Goal: Task Accomplishment & Management: Manage account settings

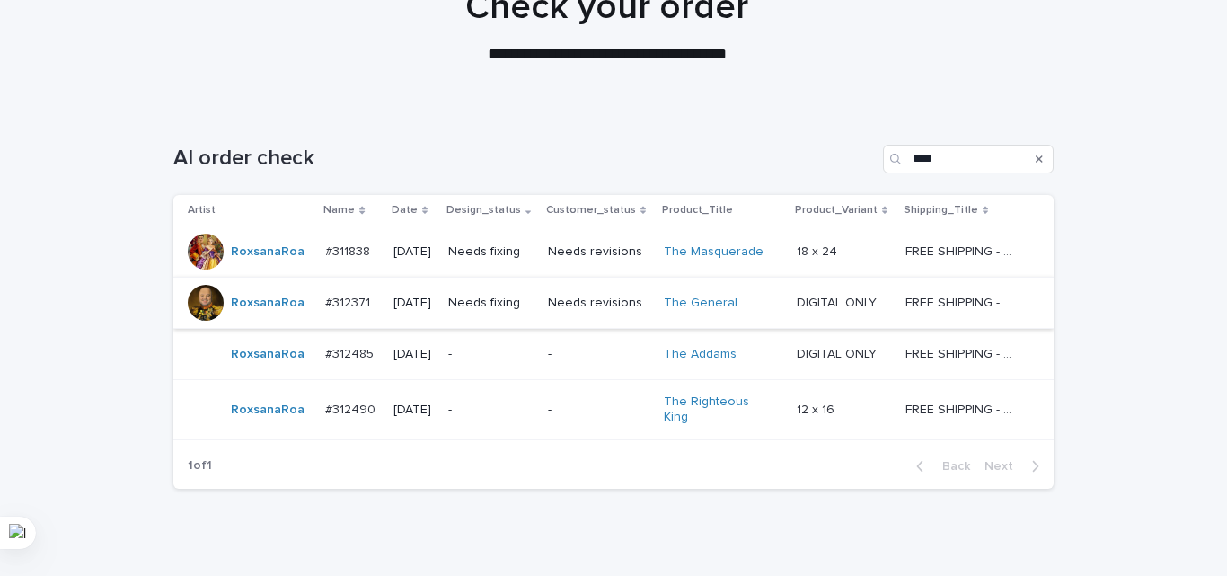
scroll to position [180, 0]
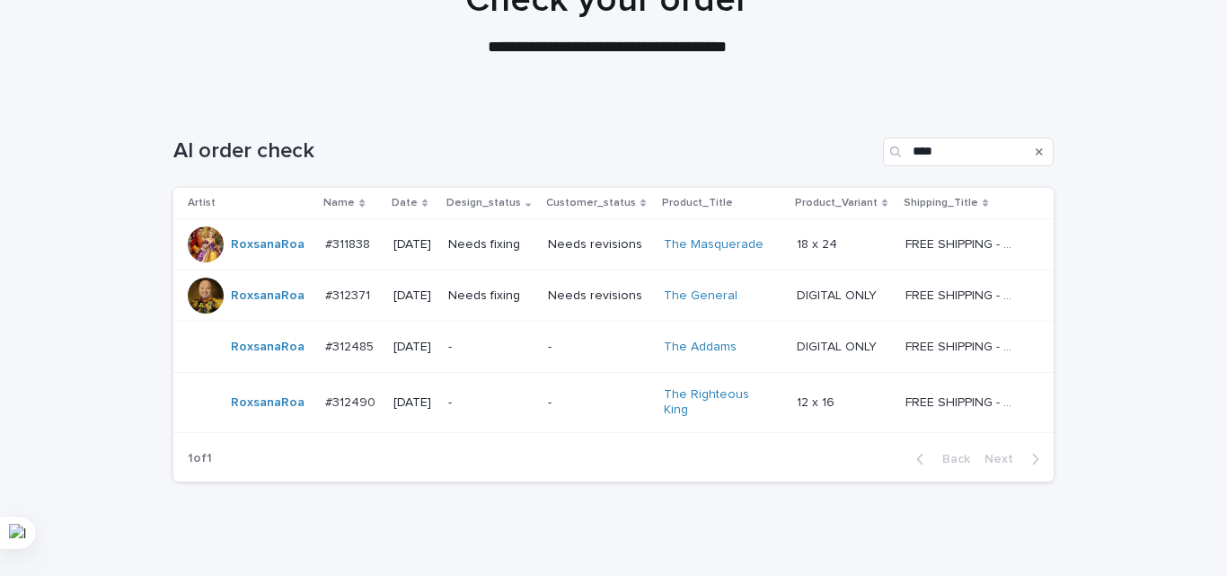
click at [518, 342] on p "-" at bounding box center [490, 346] width 85 height 15
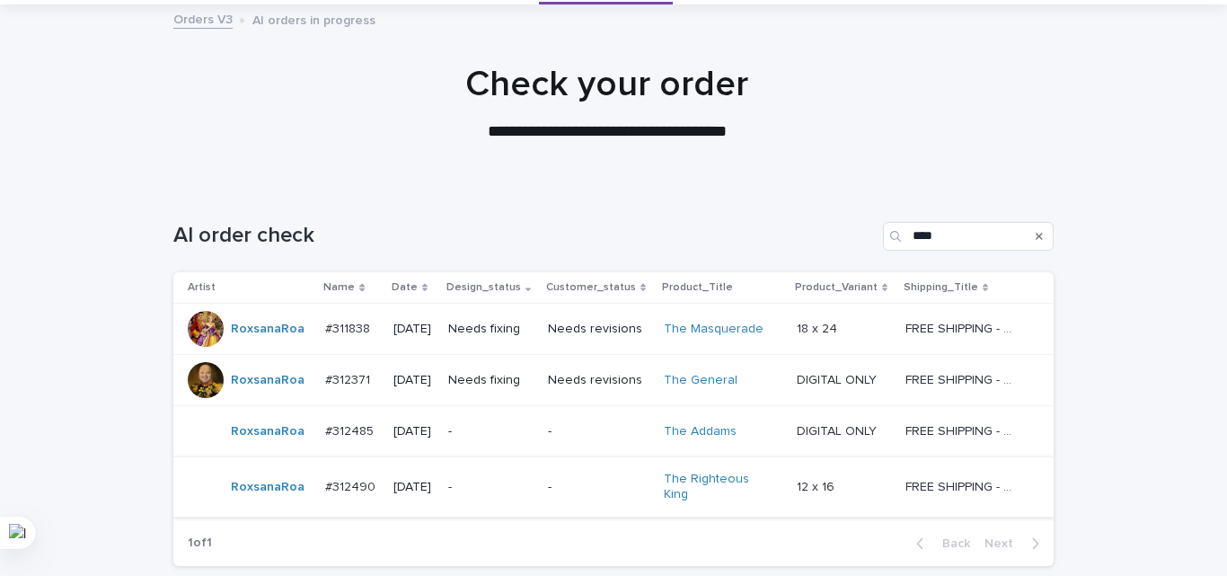
scroll to position [232, 0]
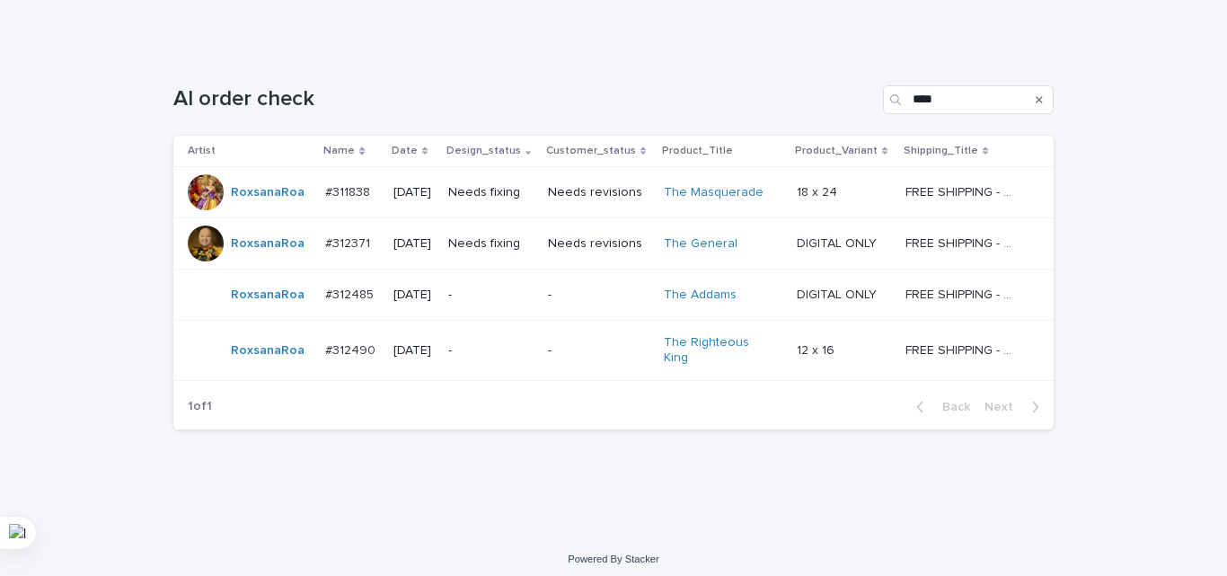
click at [525, 343] on p "-" at bounding box center [490, 350] width 85 height 15
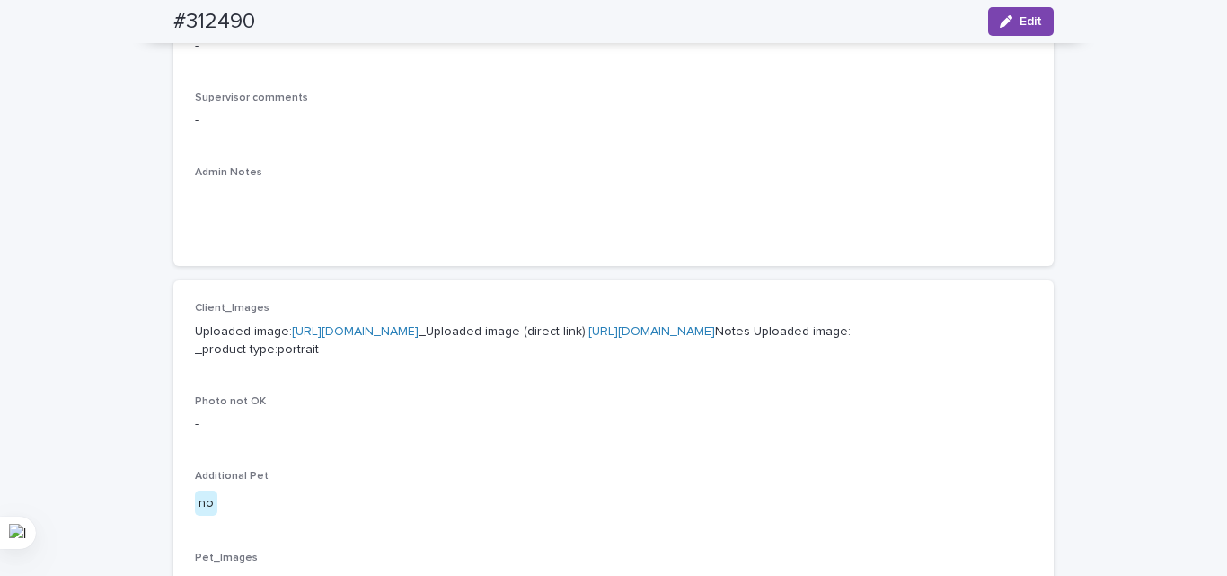
scroll to position [629, 0]
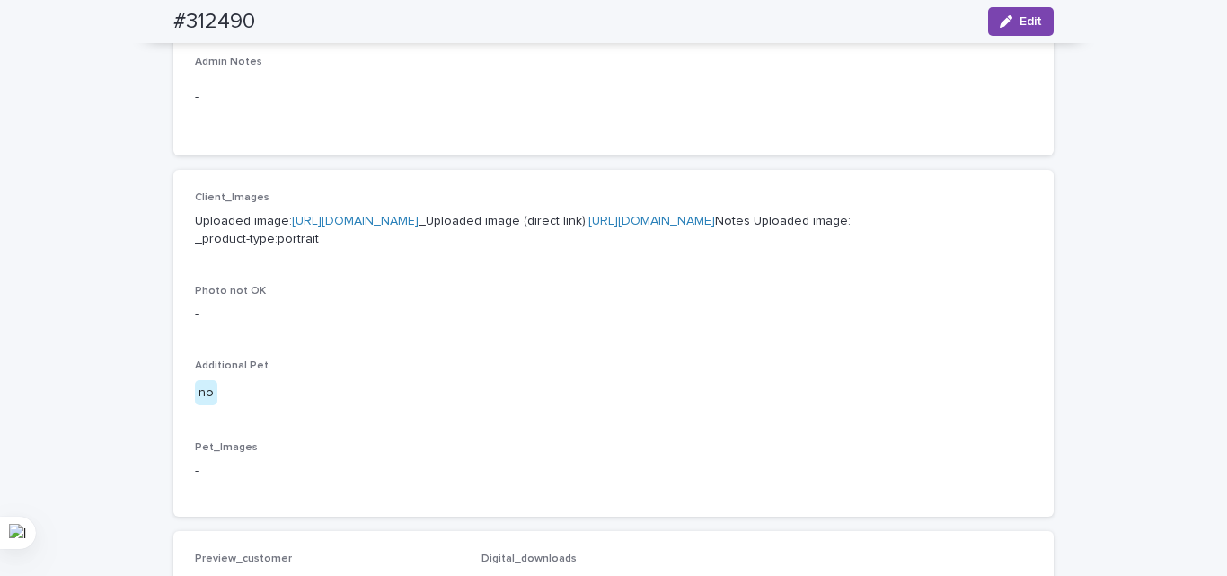
click at [403, 227] on link "[URL][DOMAIN_NAME]" at bounding box center [355, 221] width 127 height 13
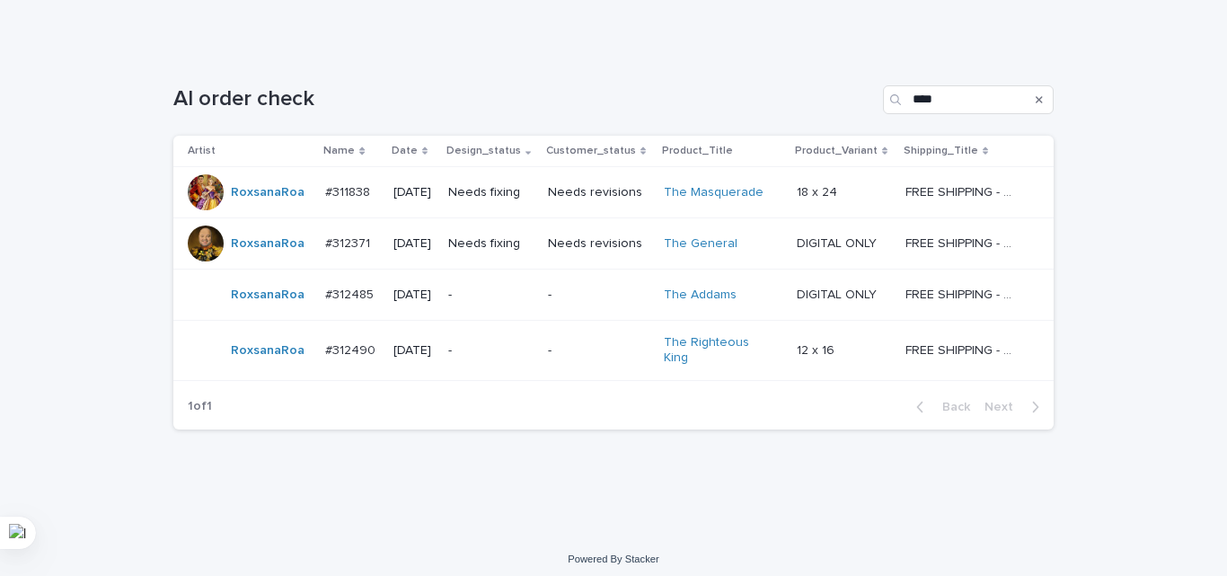
click at [526, 289] on p "-" at bounding box center [490, 294] width 85 height 15
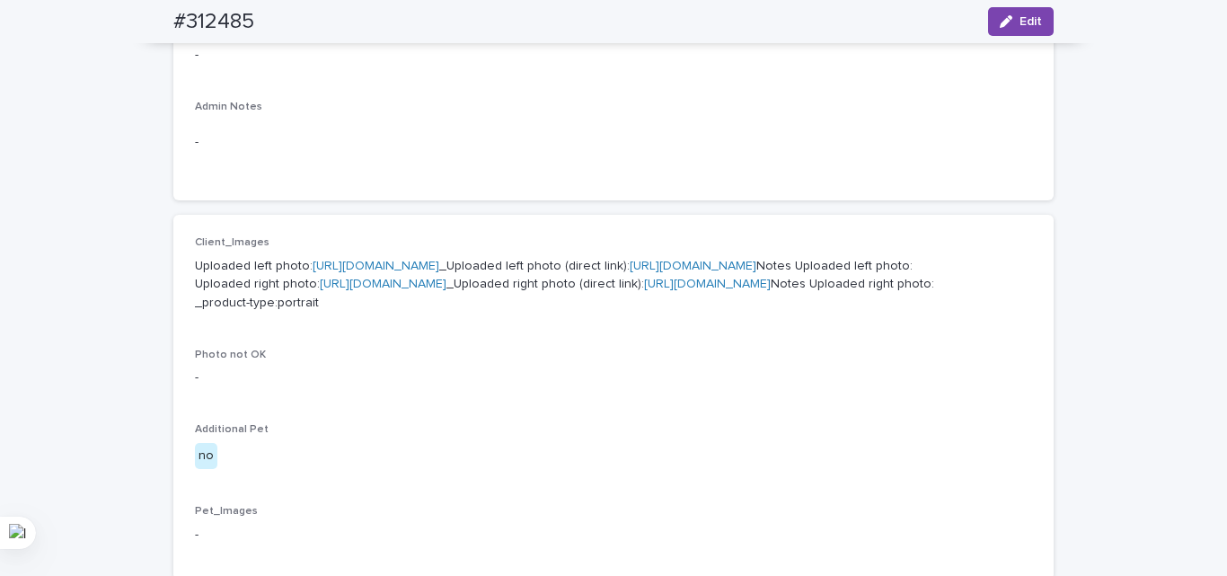
scroll to position [686, 0]
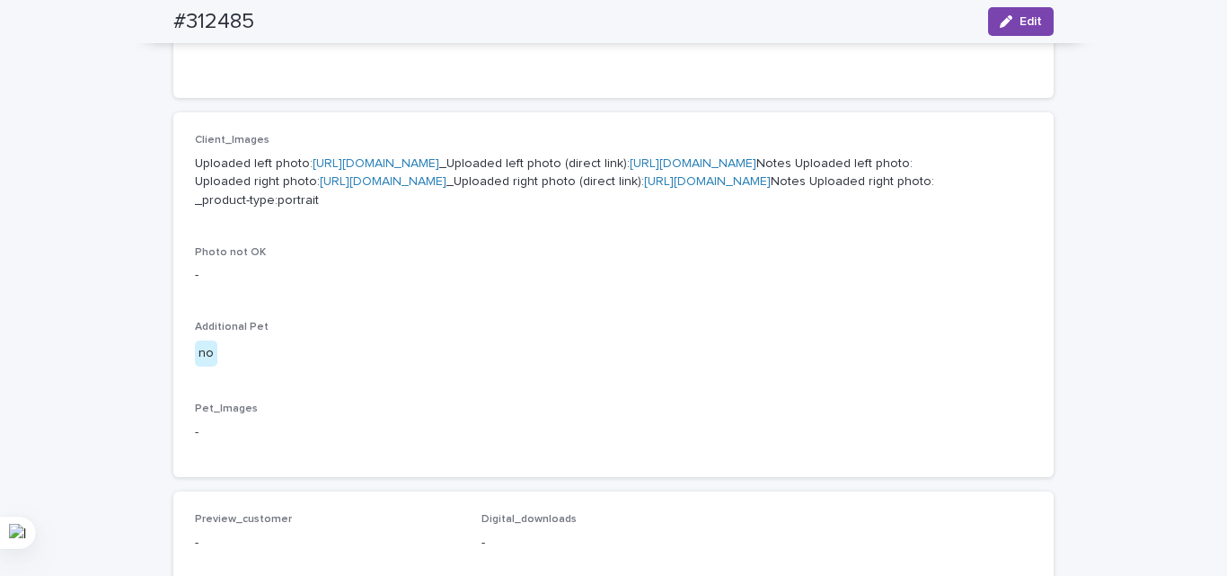
click at [375, 170] on link "[URL][DOMAIN_NAME]" at bounding box center [376, 163] width 127 height 13
click at [396, 188] on link "[URL][DOMAIN_NAME]" at bounding box center [383, 181] width 127 height 13
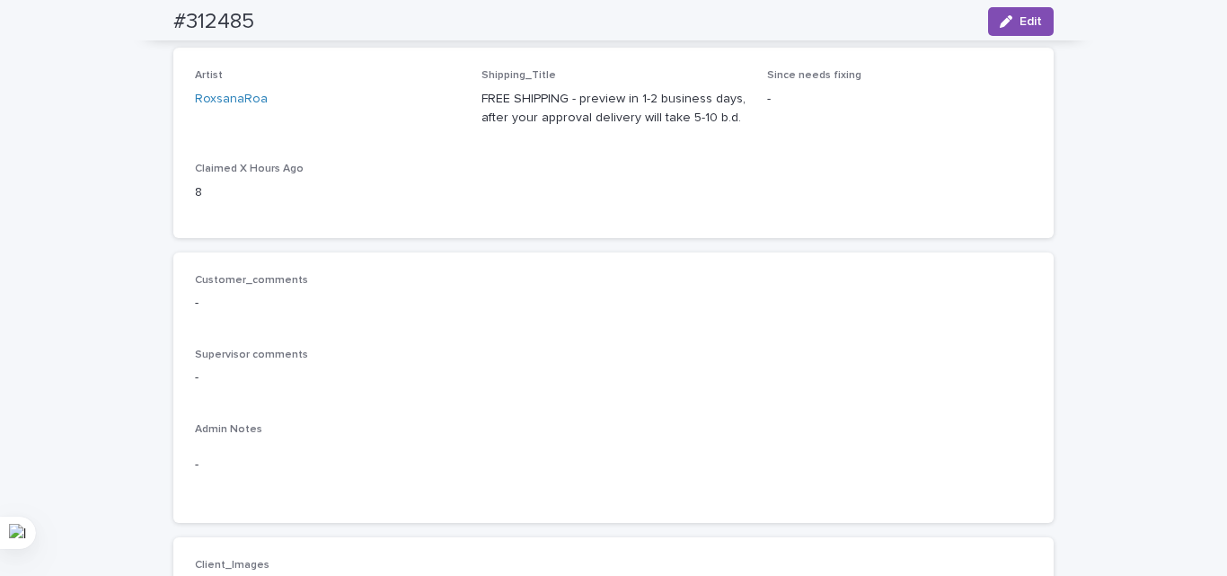
scroll to position [0, 0]
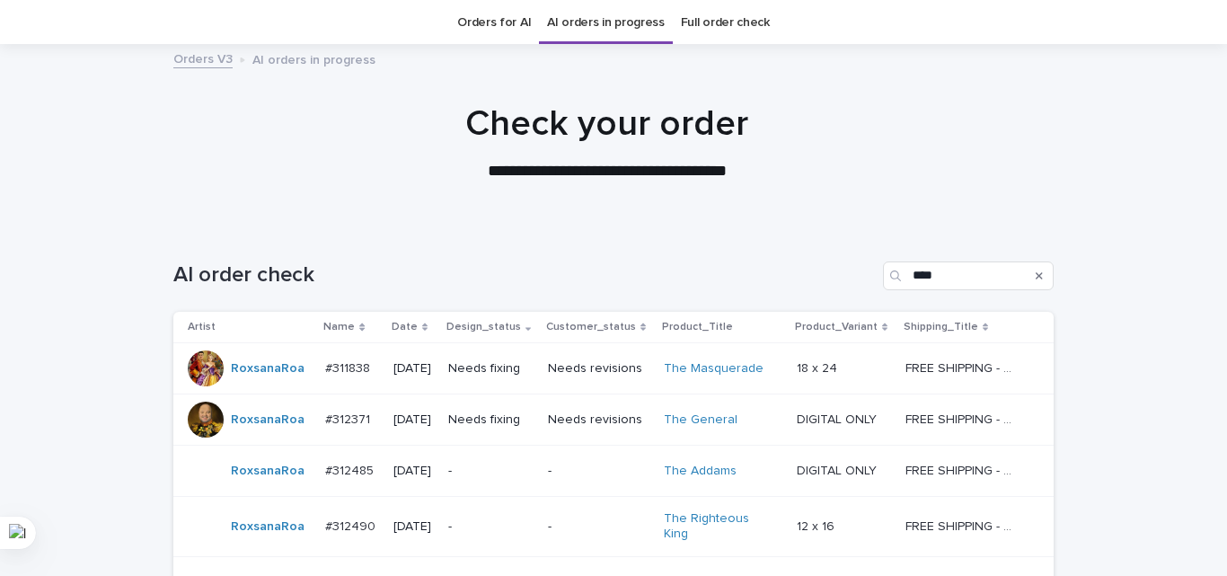
scroll to position [57, 0]
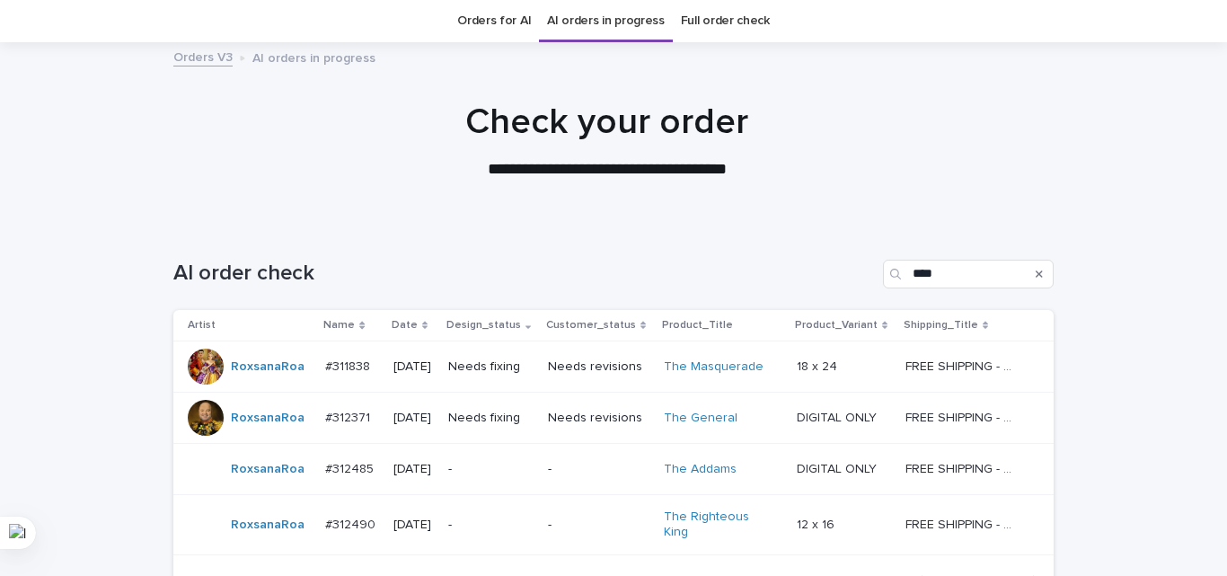
click at [503, 416] on p "Needs fixing" at bounding box center [490, 417] width 85 height 15
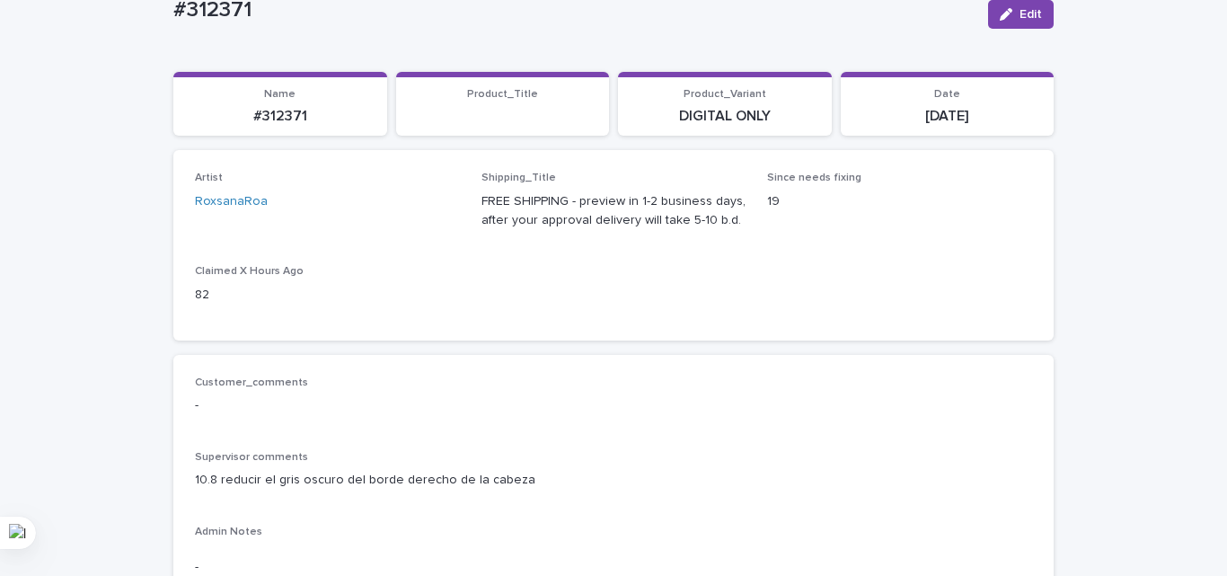
scroll to position [359, 0]
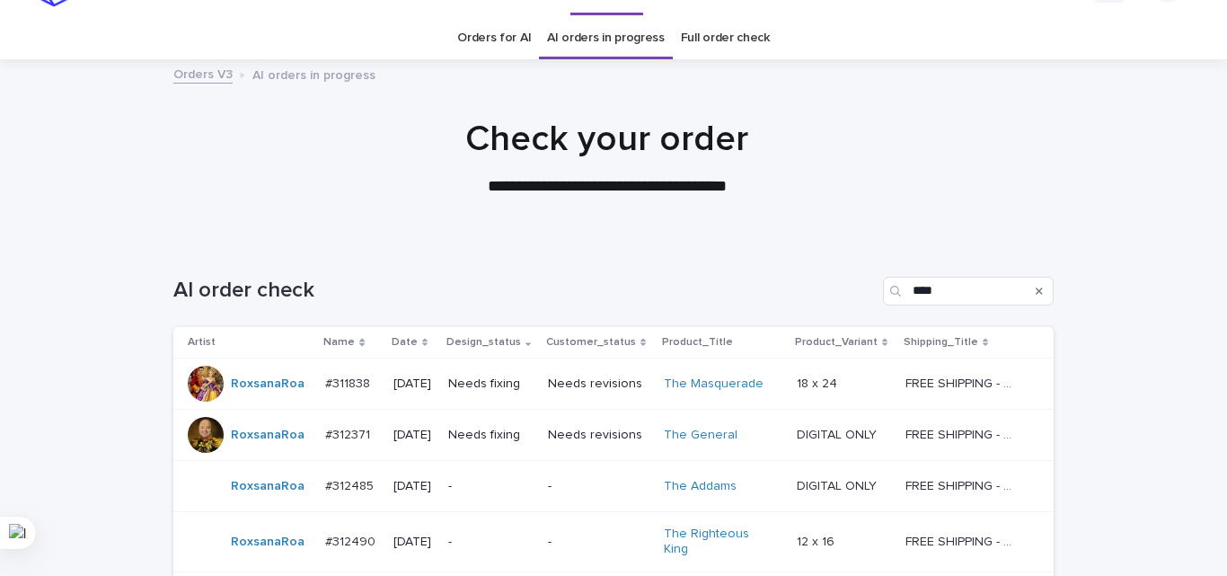
scroll to position [57, 0]
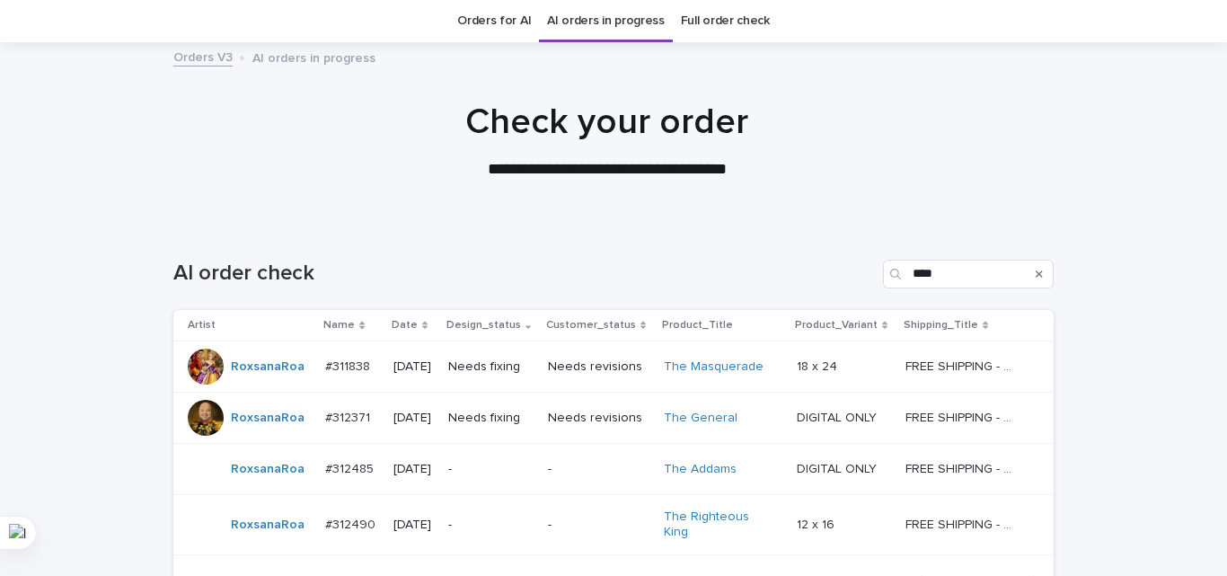
click at [429, 383] on td "[DATE]" at bounding box center [413, 366] width 55 height 51
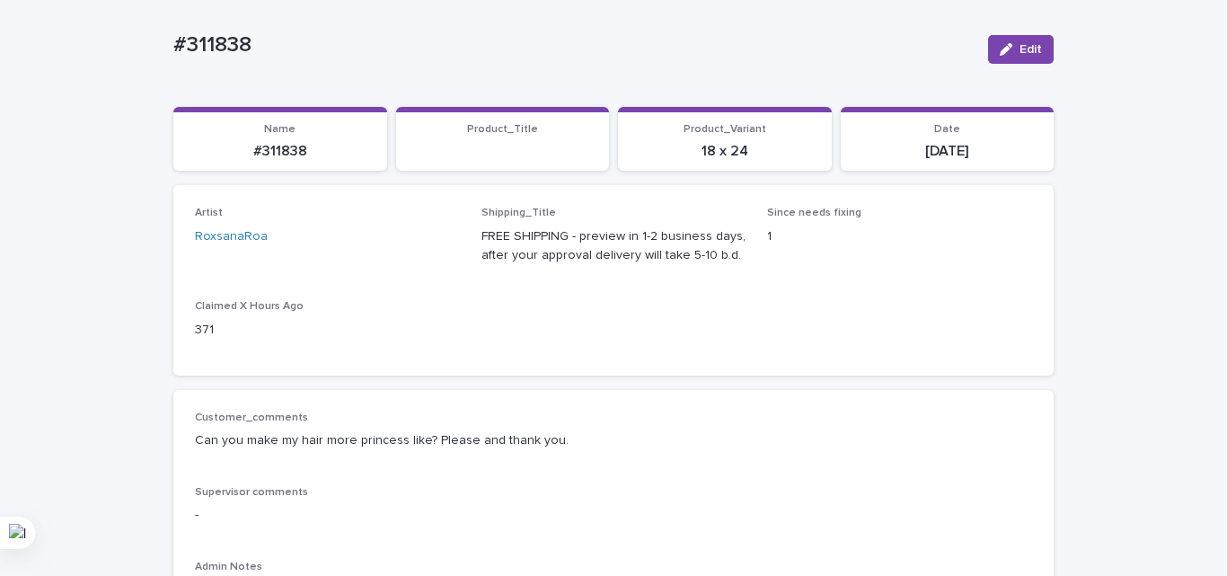
scroll to position [359, 0]
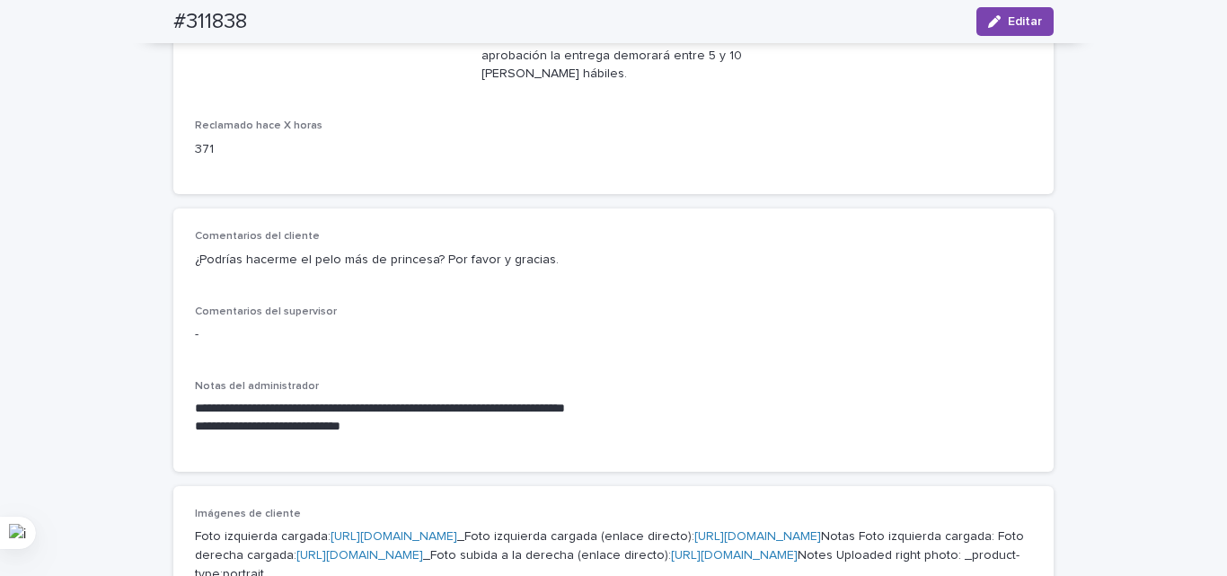
click at [520, 260] on div "**********" at bounding box center [613, 340] width 837 height 220
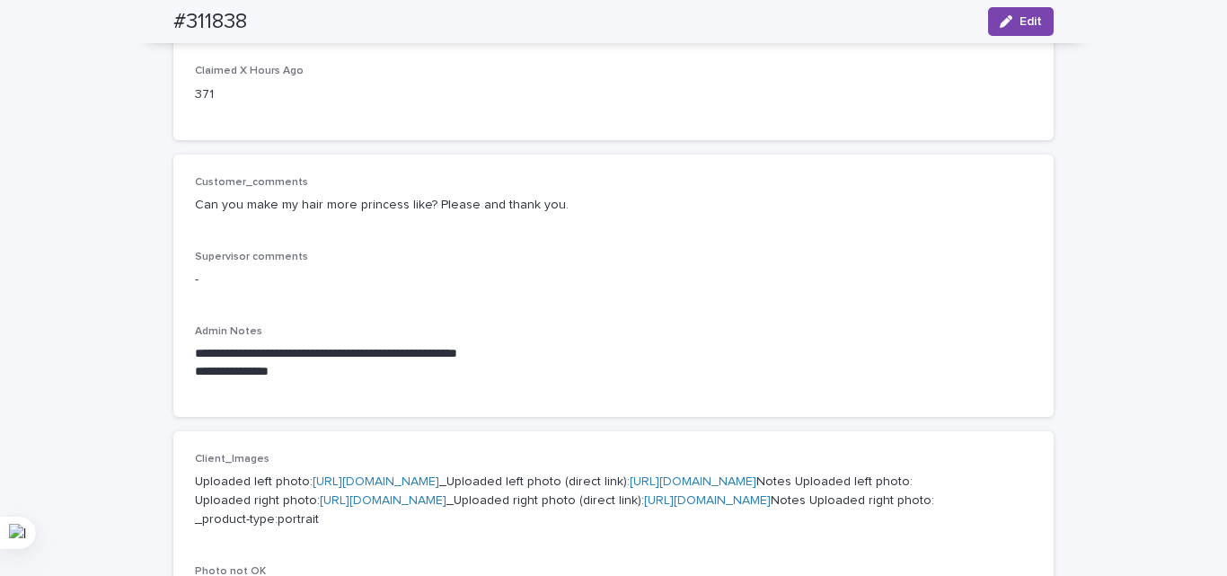
click at [676, 225] on div "Customer_comments Can you make my hair more princess like? Please and thank you." at bounding box center [613, 202] width 837 height 53
click at [747, 164] on div "**********" at bounding box center [613, 285] width 880 height 263
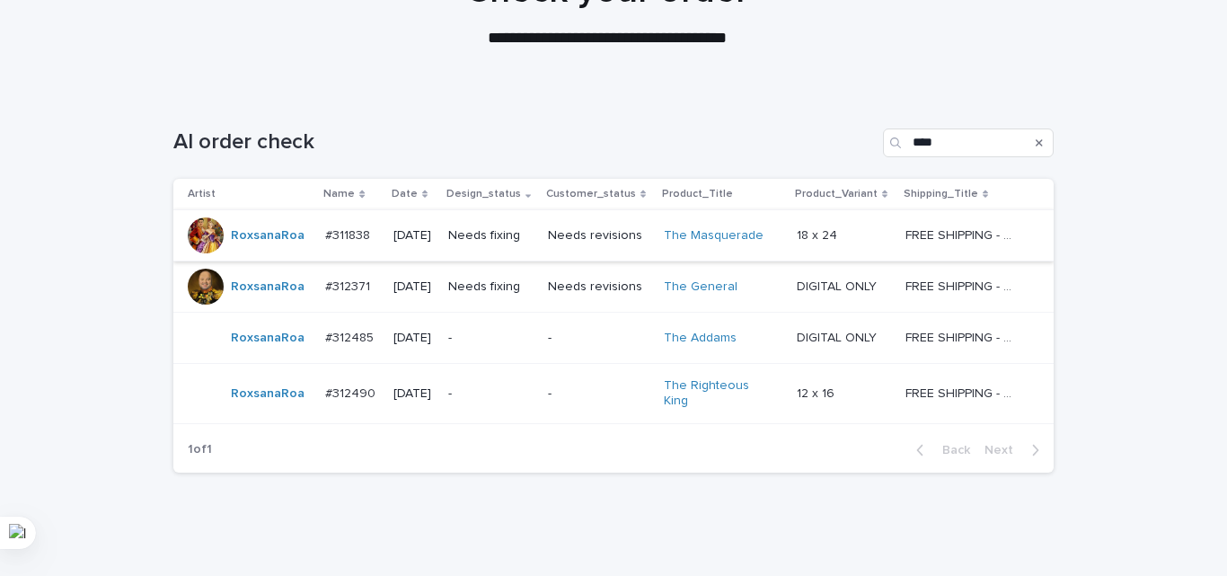
scroll to position [232, 0]
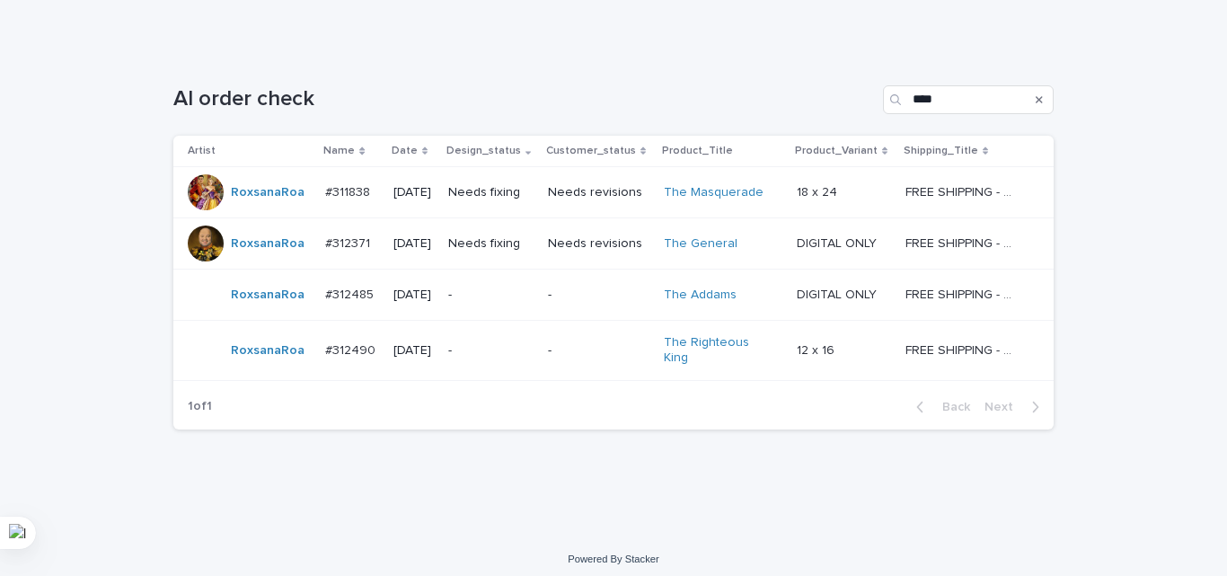
click at [1097, 154] on div "Loading... Saving… Loading... Saving… AI order check **** Artist Name Date Desi…" at bounding box center [613, 291] width 1227 height 484
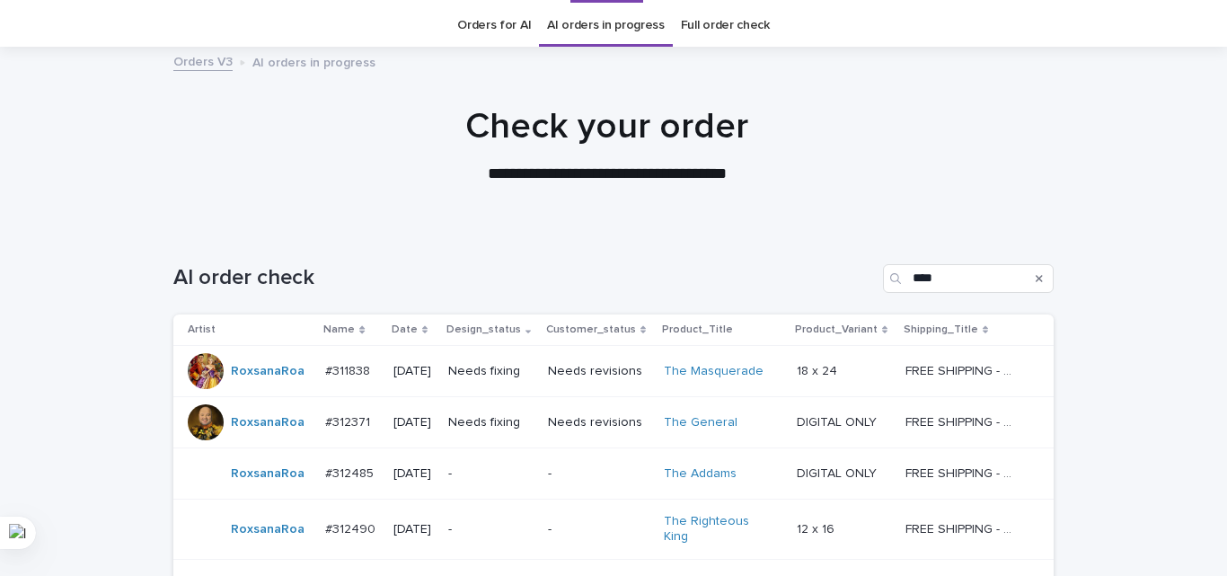
scroll to position [52, 0]
